Goal: Use online tool/utility: Utilize a website feature to perform a specific function

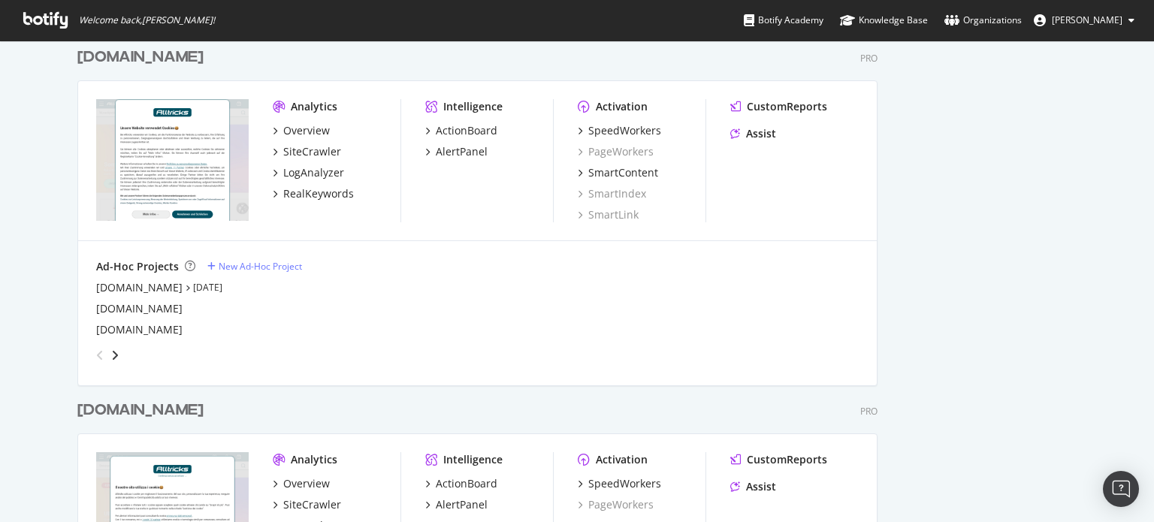
scroll to position [1099, 0]
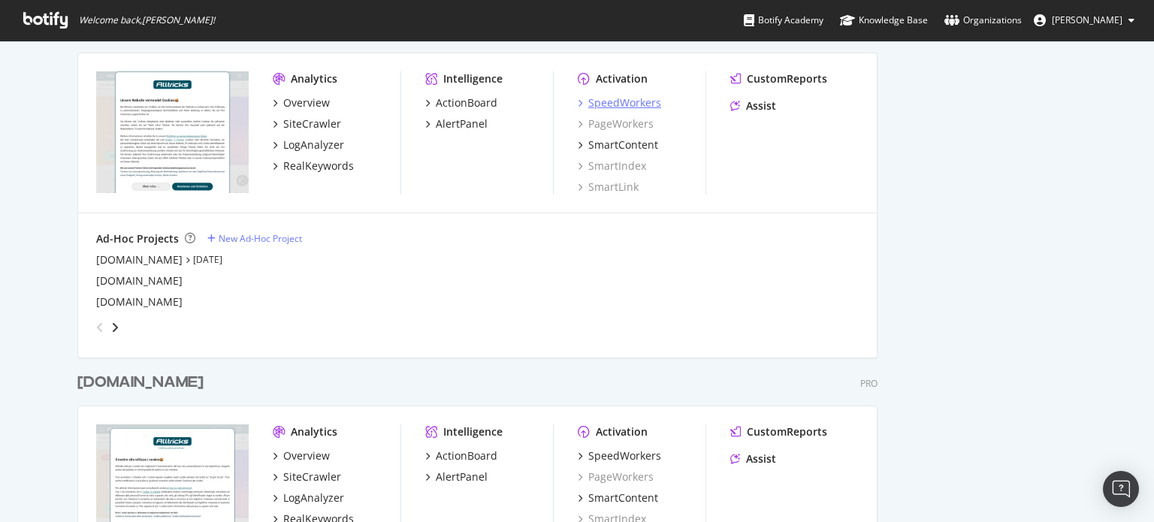
click at [629, 106] on div "SpeedWorkers" at bounding box center [624, 102] width 73 height 15
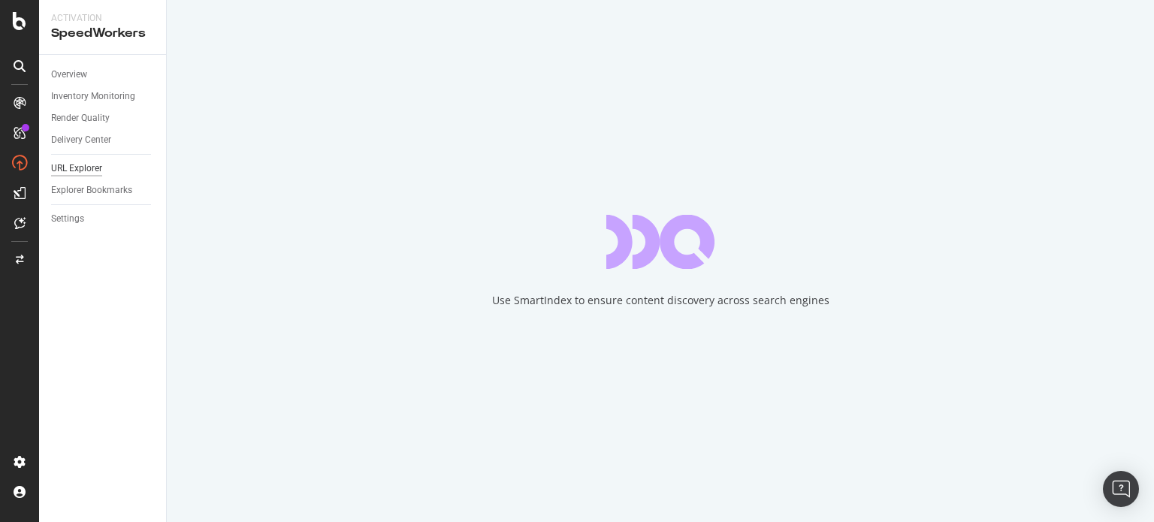
click at [84, 161] on div "URL Explorer" at bounding box center [76, 169] width 51 height 16
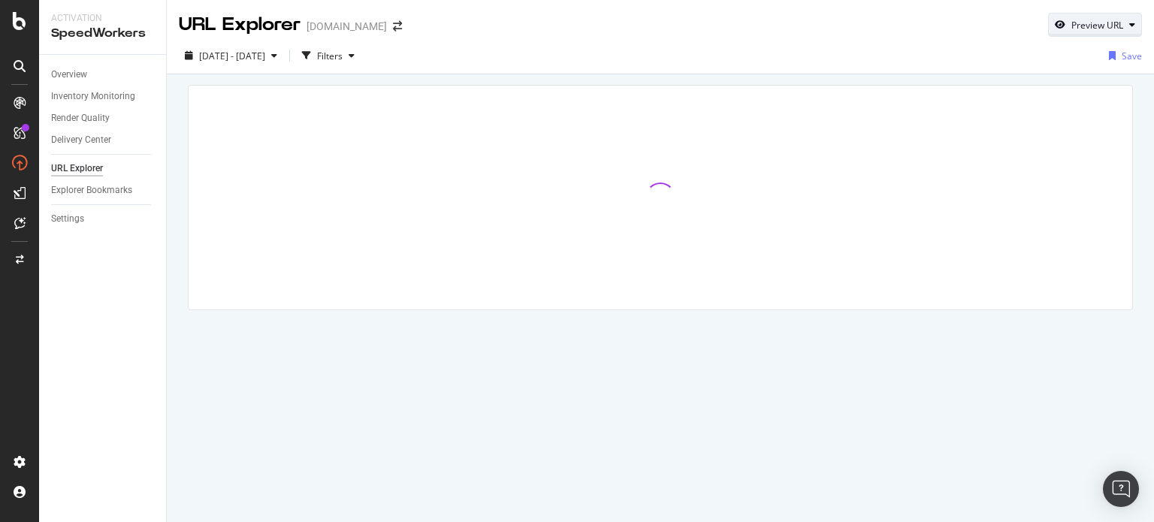
click at [1078, 32] on div "Preview URL" at bounding box center [1095, 24] width 92 height 21
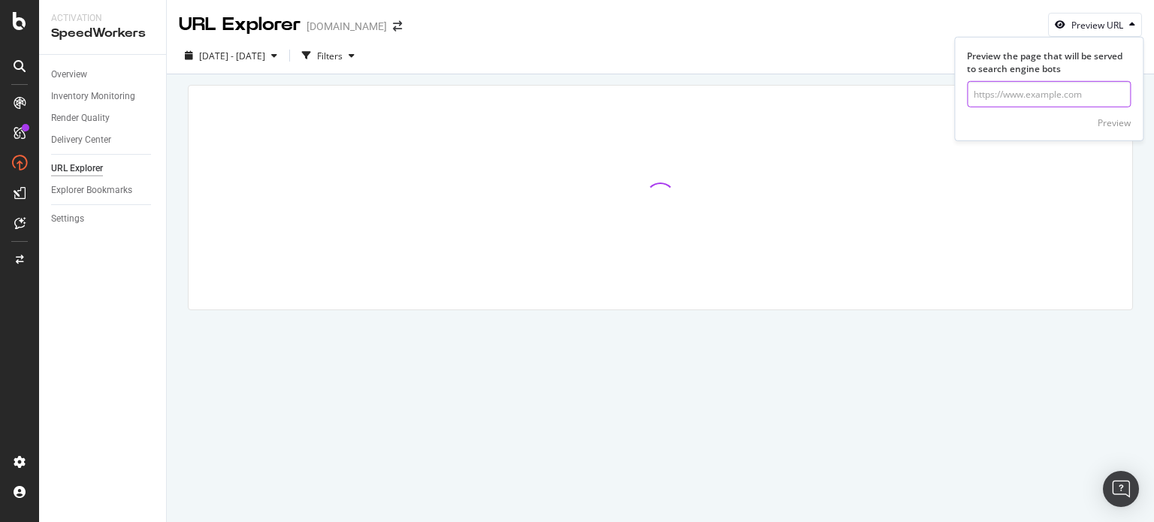
click at [1024, 101] on input "url" at bounding box center [1049, 94] width 164 height 26
paste input "https://www.alltricks.de/blog/die-besten-carbon-laufschuhe-vergleich-der-top-7-…"
type input "https://www.alltricks.de/blog/die-besten-carbon-laufschuhe-vergleich-der-top-7-…"
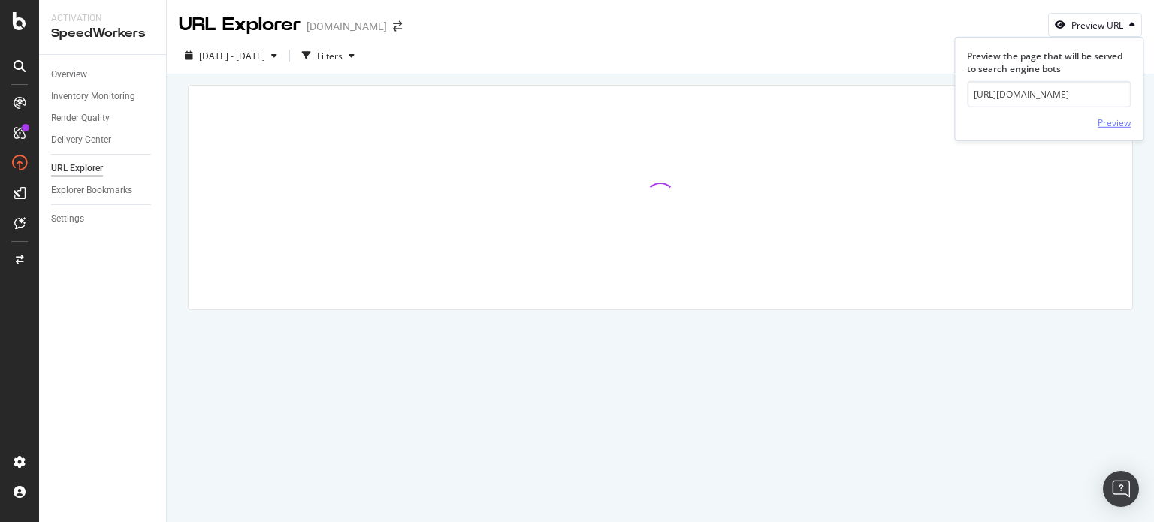
click at [1111, 120] on div "Preview" at bounding box center [1113, 122] width 33 height 13
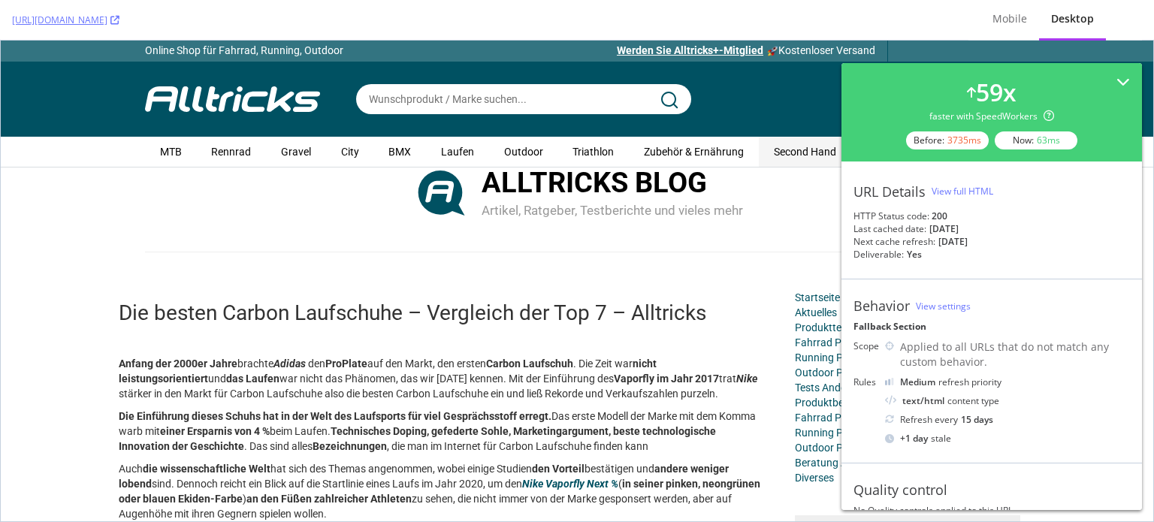
scroll to position [29, 0]
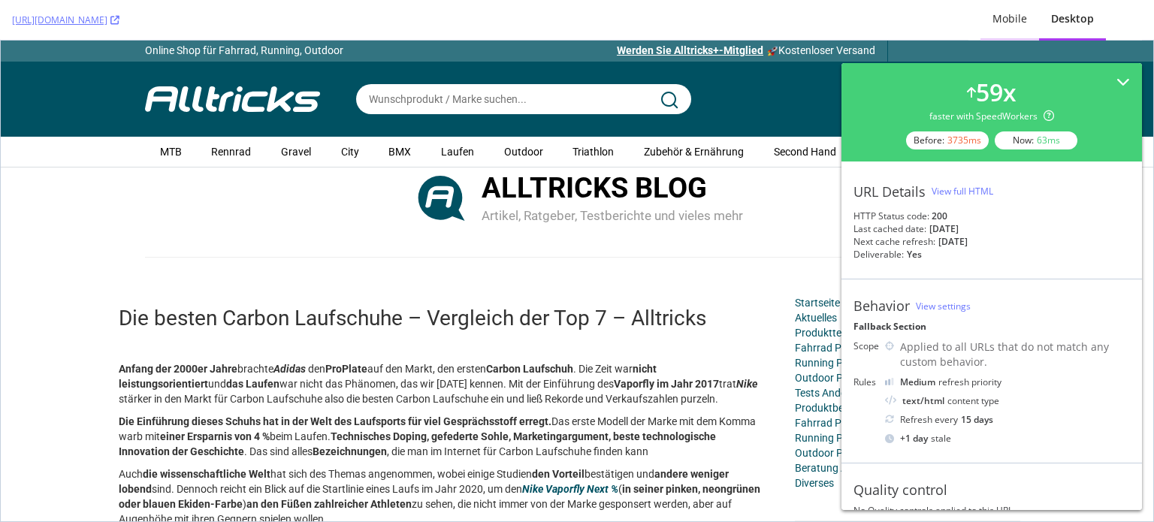
click at [1018, 31] on div "Mobile" at bounding box center [1009, 19] width 59 height 41
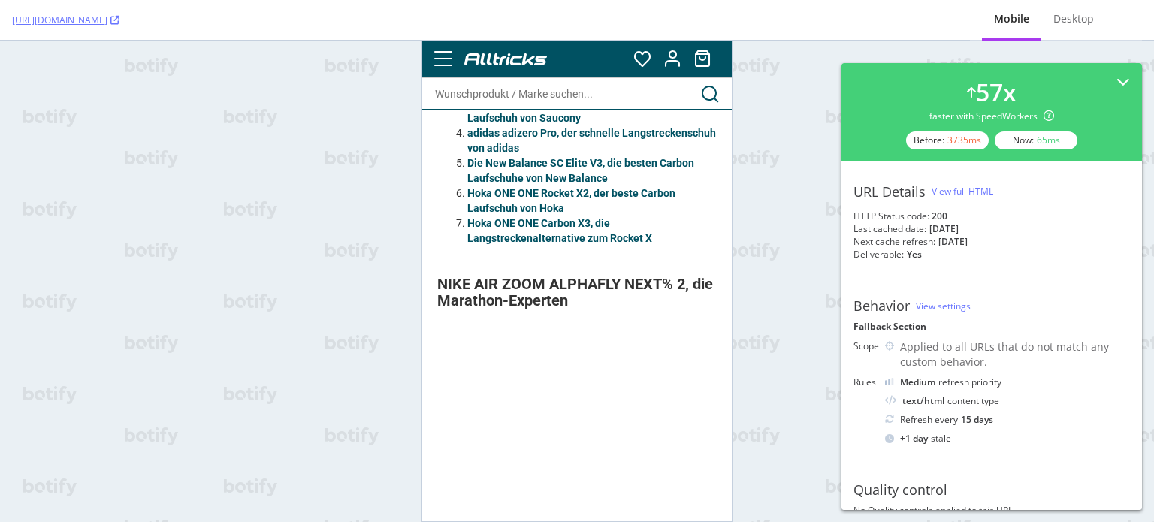
scroll to position [0, 0]
